Goal: Task Accomplishment & Management: Manage account settings

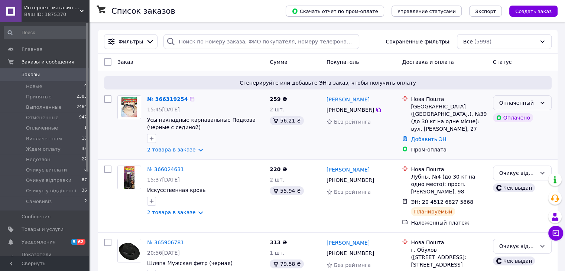
click at [499, 105] on div "Оплаченный" at bounding box center [517, 103] width 37 height 8
click at [505, 119] on li "Принят" at bounding box center [522, 119] width 58 height 13
click at [175, 100] on link "№ 366319254" at bounding box center [165, 99] width 37 height 6
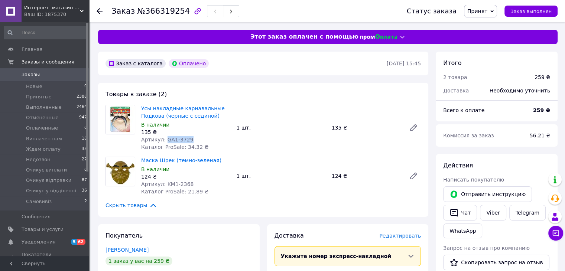
drag, startPoint x: 164, startPoint y: 139, endPoint x: 187, endPoint y: 140, distance: 23.1
click at [187, 140] on div "Артикул: GA1-3729" at bounding box center [185, 139] width 89 height 7
copy span "GA1-3729"
drag, startPoint x: 162, startPoint y: 183, endPoint x: 186, endPoint y: 183, distance: 23.8
click at [186, 183] on span "Артикул: KM1-2368" at bounding box center [167, 184] width 52 height 6
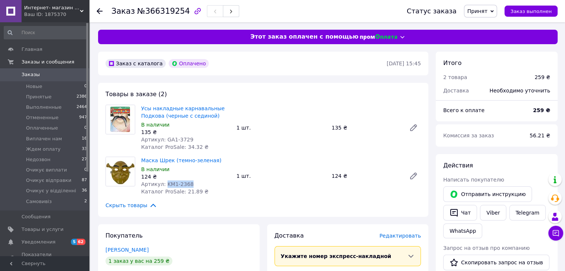
copy span "KM1-2368"
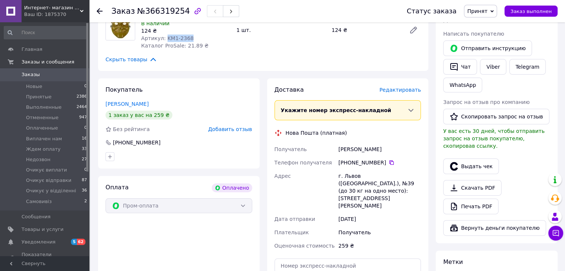
scroll to position [186, 0]
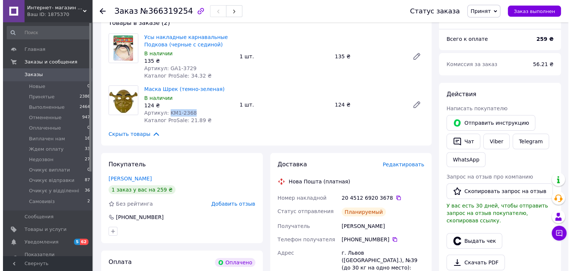
scroll to position [74, 0]
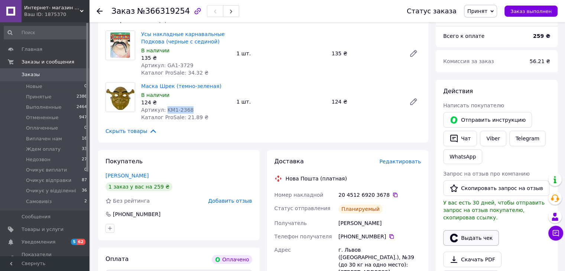
click at [467, 231] on button "Выдать чек" at bounding box center [471, 238] width 56 height 16
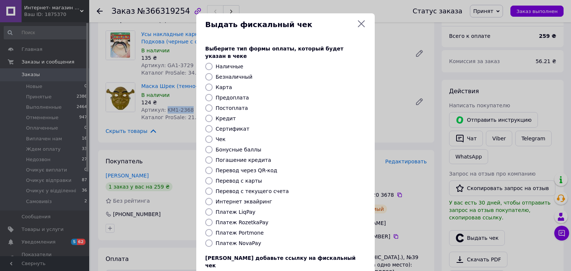
click at [208, 219] on input "Платеж RozetkaPay" at bounding box center [208, 222] width 7 height 7
radio input "true"
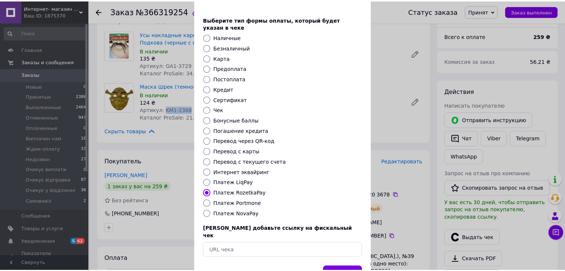
scroll to position [48, 0]
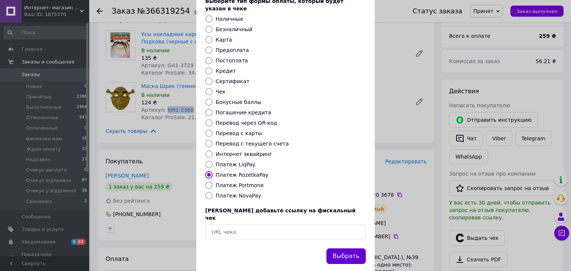
click at [346, 248] on button "Выбрать" at bounding box center [345, 256] width 39 height 16
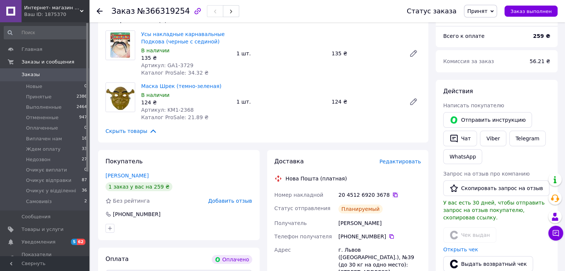
click at [393, 195] on icon at bounding box center [395, 195] width 4 height 4
click at [389, 236] on icon at bounding box center [392, 237] width 6 height 6
click at [392, 197] on icon at bounding box center [395, 195] width 6 height 6
click at [392, 195] on icon at bounding box center [395, 195] width 6 height 6
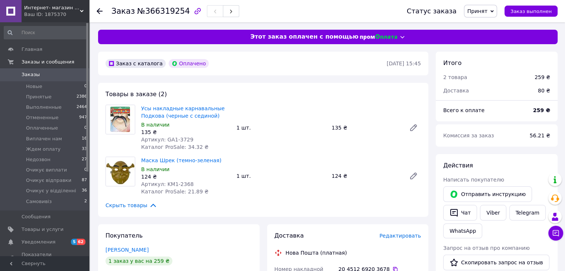
scroll to position [149, 0]
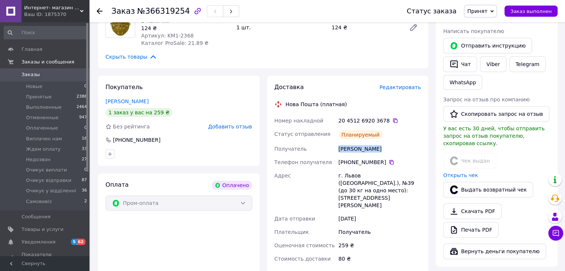
drag, startPoint x: 337, startPoint y: 149, endPoint x: 370, endPoint y: 152, distance: 33.6
click at [378, 149] on div "[PERSON_NAME]" at bounding box center [379, 148] width 85 height 13
copy div "[PERSON_NAME]"
click at [483, 11] on span "Принят" at bounding box center [477, 11] width 20 height 6
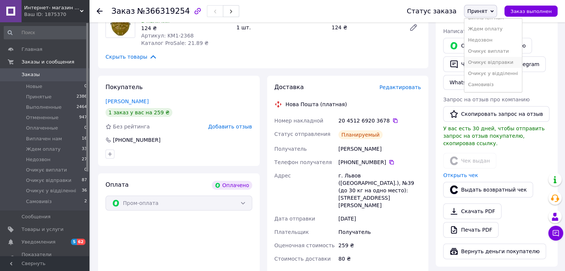
click at [485, 64] on li "Очикує відправки" at bounding box center [493, 62] width 58 height 11
